Goal: Check status: Check status

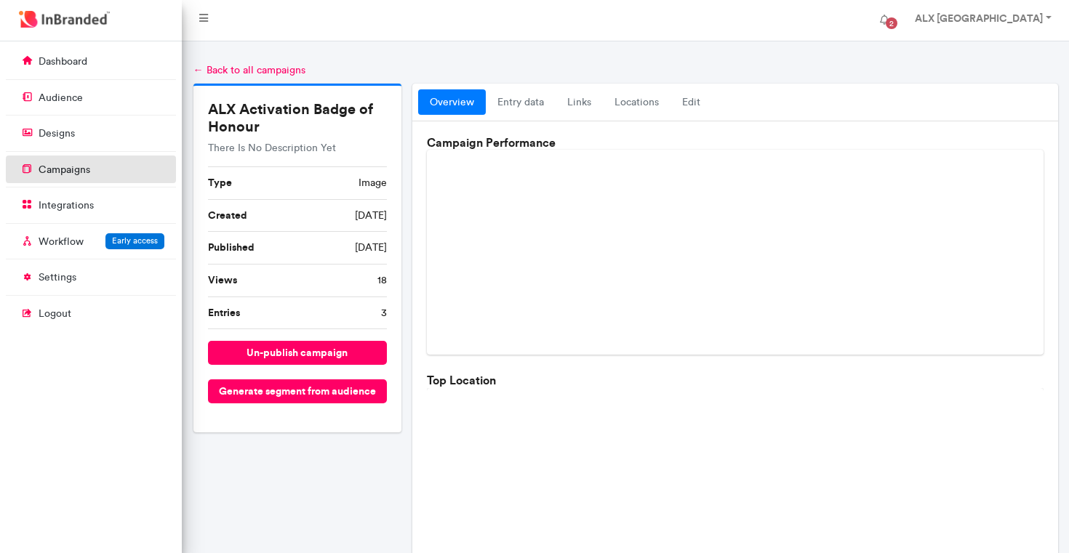
click at [69, 165] on p "campaigns" at bounding box center [65, 170] width 52 height 15
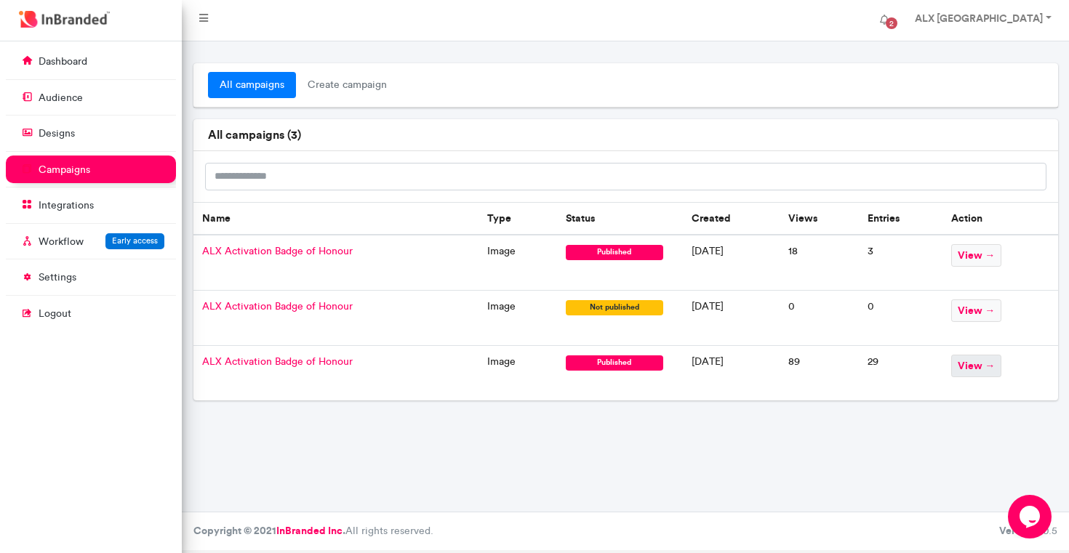
click at [977, 371] on span "view →" at bounding box center [976, 366] width 50 height 23
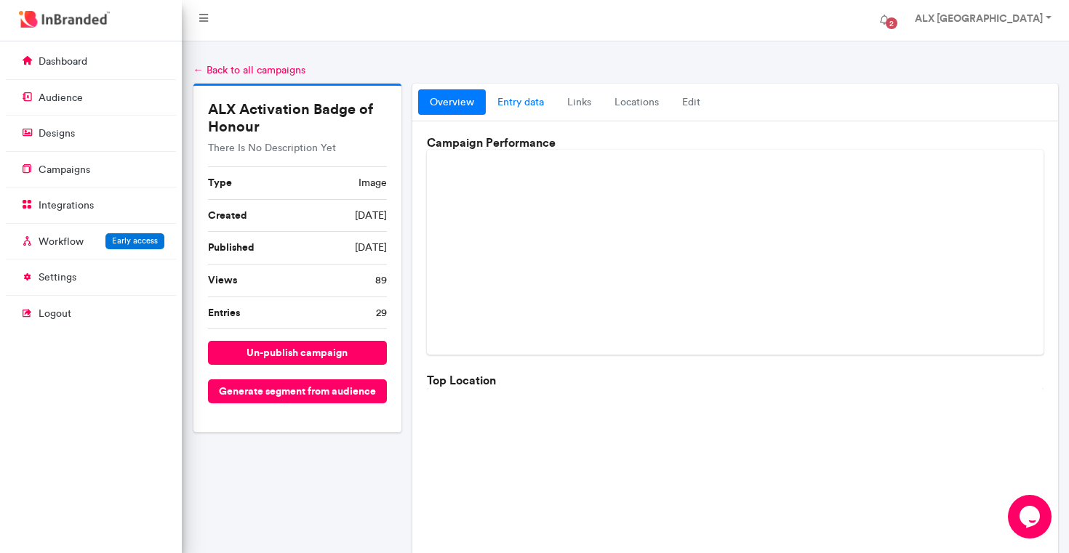
click at [526, 99] on link "entry data" at bounding box center [521, 102] width 70 height 26
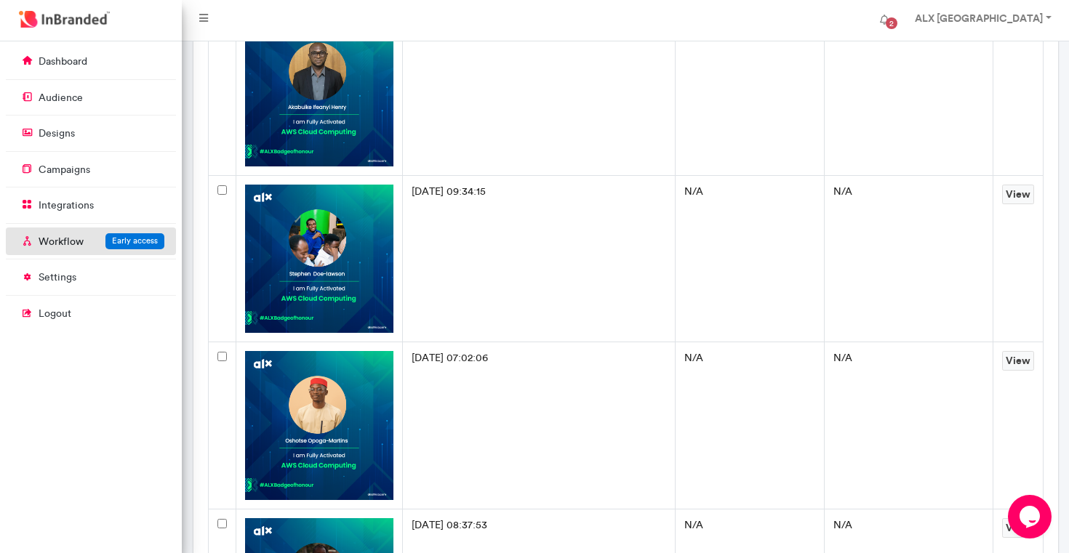
scroll to position [1197, 0]
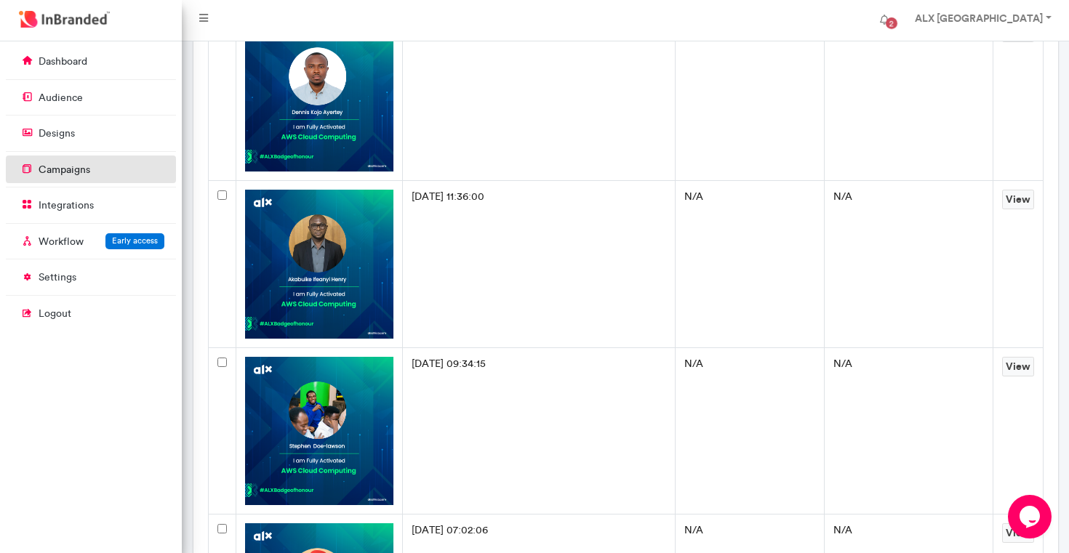
click at [87, 170] on p "campaigns" at bounding box center [65, 170] width 52 height 15
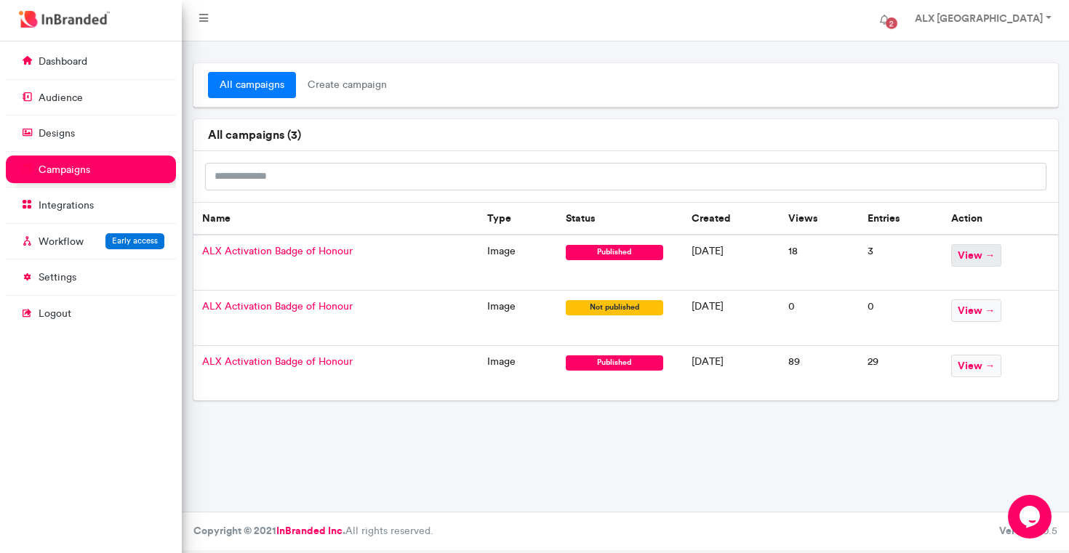
click at [976, 250] on span "view →" at bounding box center [976, 255] width 50 height 23
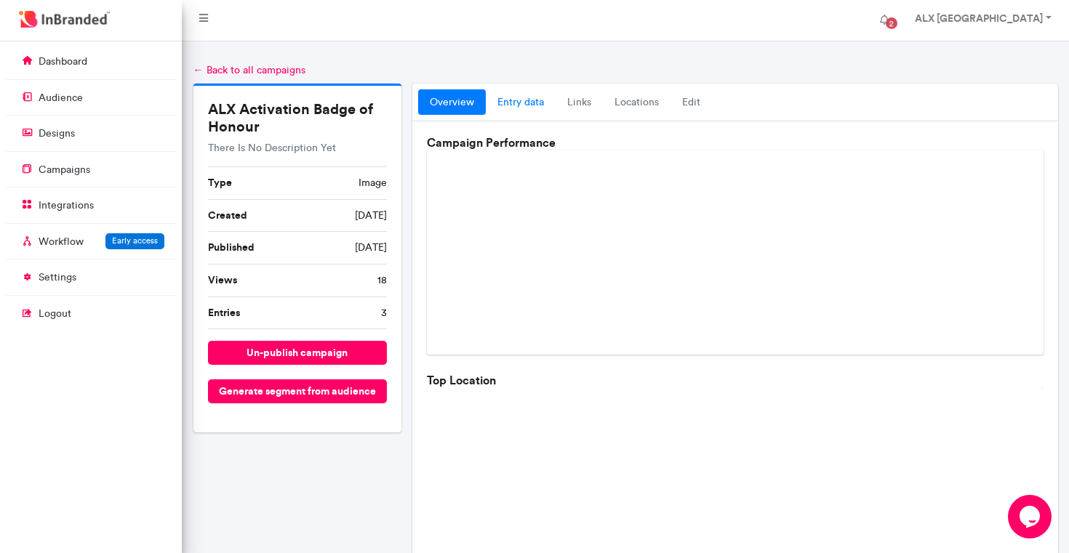
click at [525, 103] on link "entry data" at bounding box center [521, 102] width 70 height 26
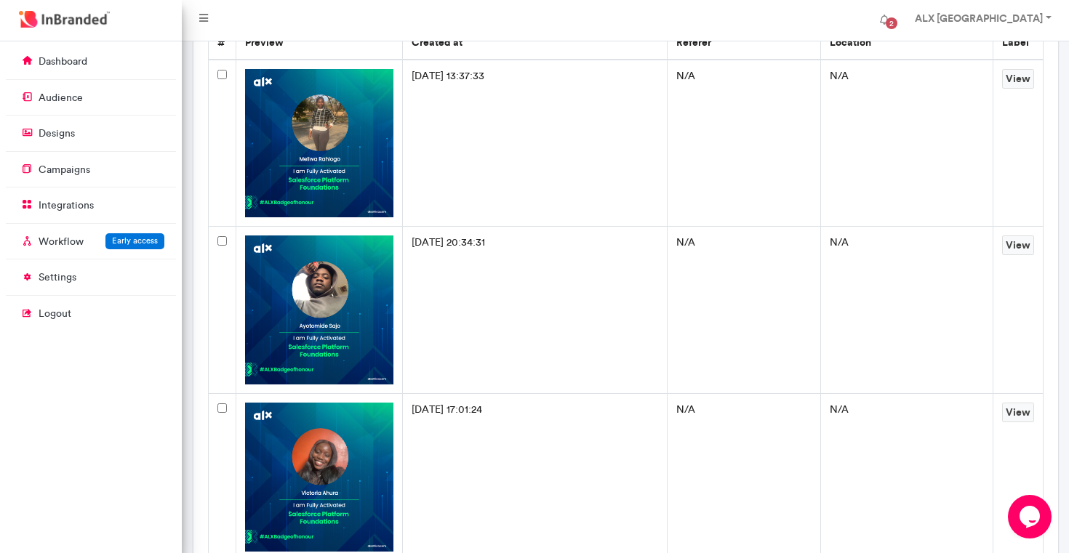
scroll to position [233, 0]
